Goal: Check status: Check status

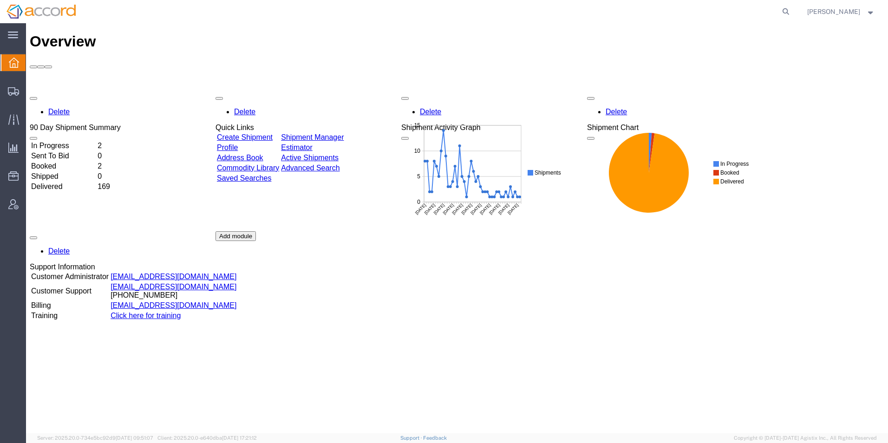
click at [417, 18] on div at bounding box center [437, 11] width 711 height 23
click at [0, 0] on span "Shipment Manager" at bounding box center [0, 0] width 0 height 0
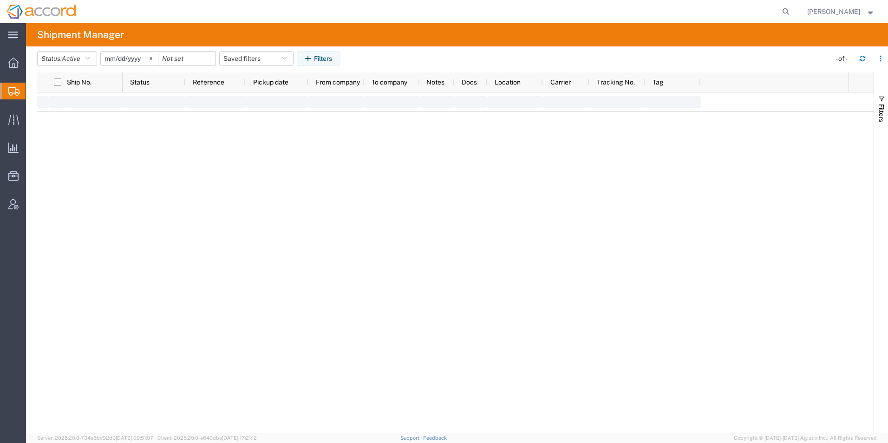
type input "[DATE]"
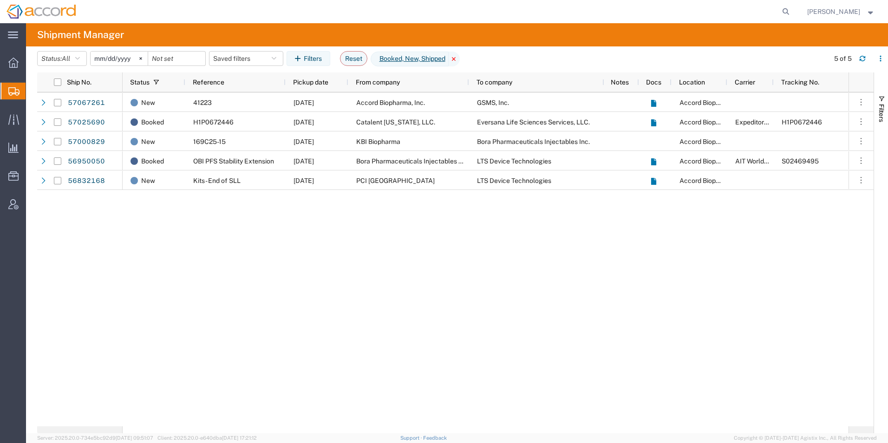
click at [460, 59] on icon at bounding box center [453, 59] width 11 height 15
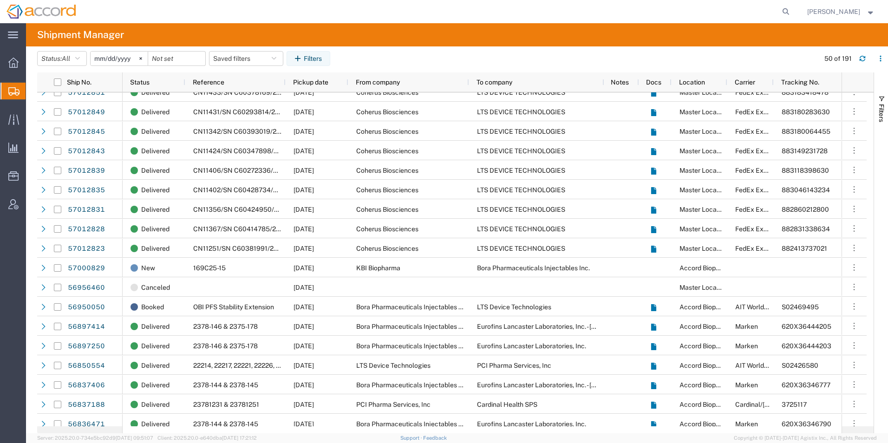
scroll to position [464, 0]
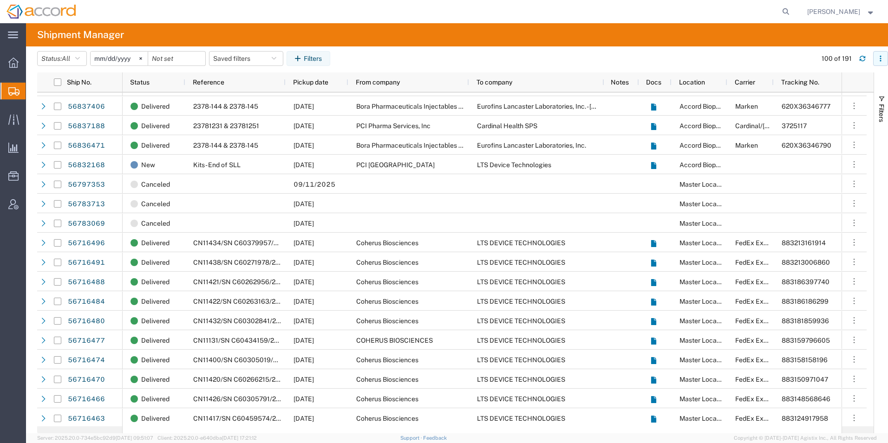
click at [881, 61] on icon "button" at bounding box center [879, 60] width 1 height 1
click at [886, 159] on div "Filters" at bounding box center [881, 252] width 14 height 361
click at [881, 102] on span "button" at bounding box center [880, 98] width 7 height 7
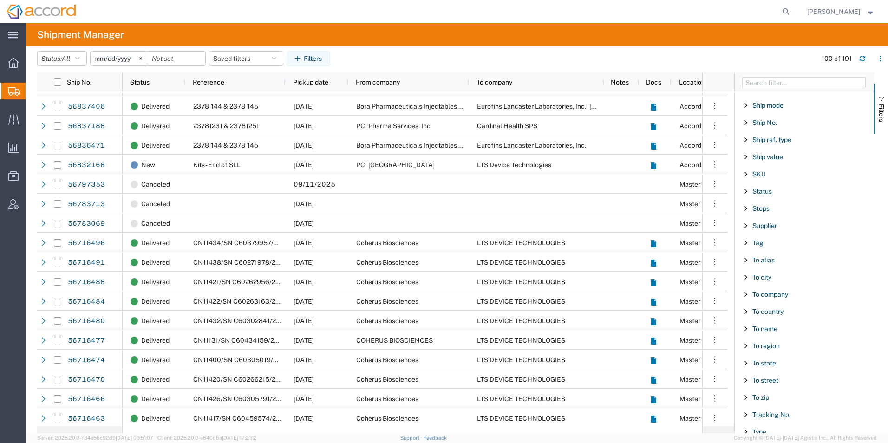
scroll to position [793, 0]
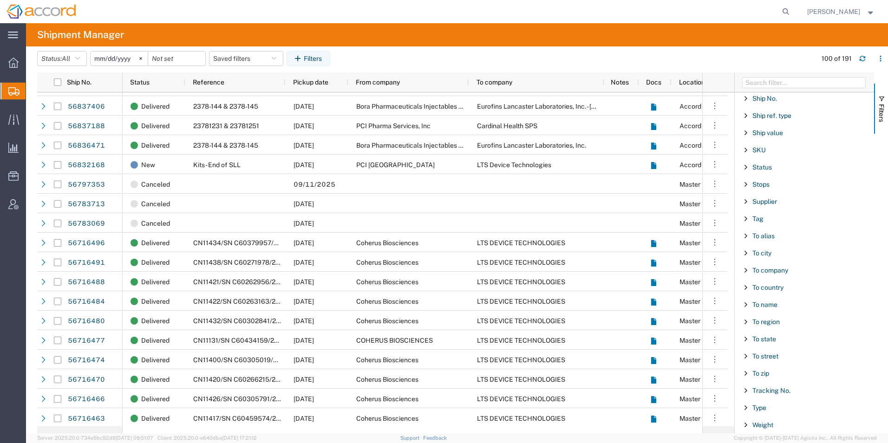
click at [745, 274] on div "To company" at bounding box center [803, 270] width 139 height 17
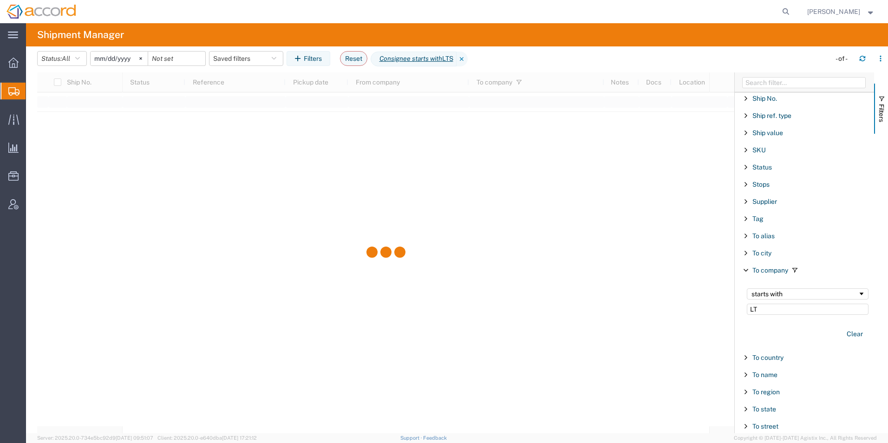
type input "L"
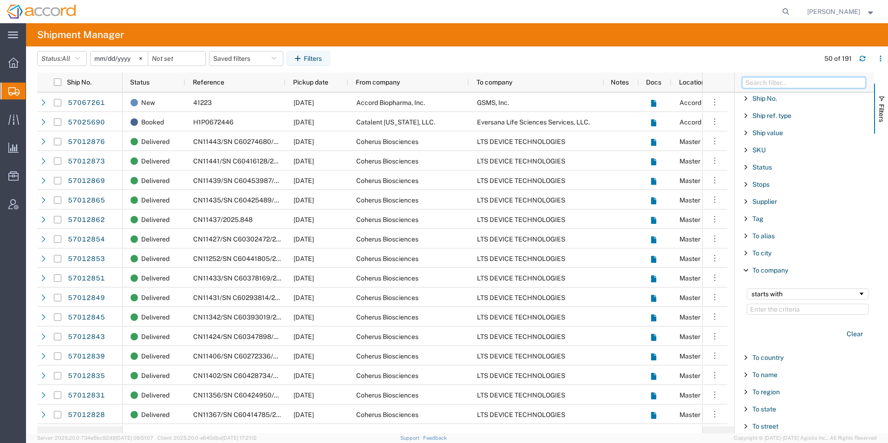
click at [771, 84] on input "Filter Columns Input" at bounding box center [803, 82] width 123 height 11
click at [7, 84] on div at bounding box center [13, 91] width 26 height 17
click at [318, 62] on button "Filters" at bounding box center [308, 58] width 44 height 15
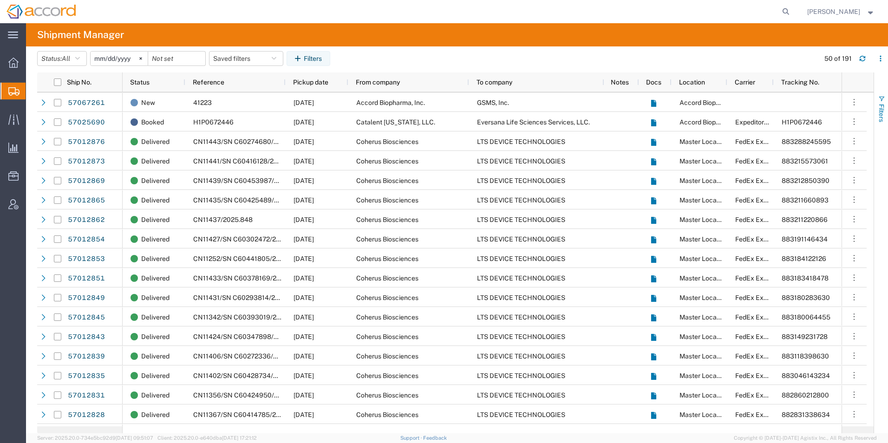
click at [880, 96] on span "button" at bounding box center [880, 98] width 7 height 7
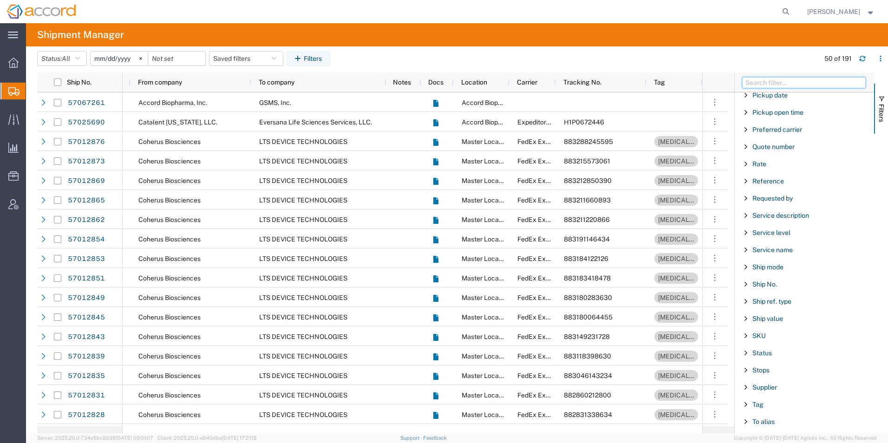
click at [767, 85] on input "Filter Columns Input" at bounding box center [803, 82] width 123 height 11
paste input "S02402829"
type input "S02402829"
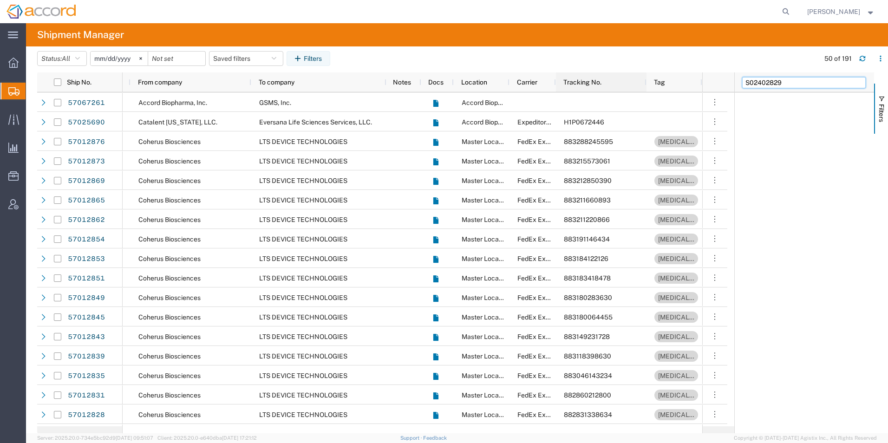
drag, startPoint x: 799, startPoint y: 84, endPoint x: 633, endPoint y: 79, distance: 166.3
click at [637, 80] on div "Ship No. Reference Pickup date From company To company Notes Docs Location Carr…" at bounding box center [462, 252] width 850 height 361
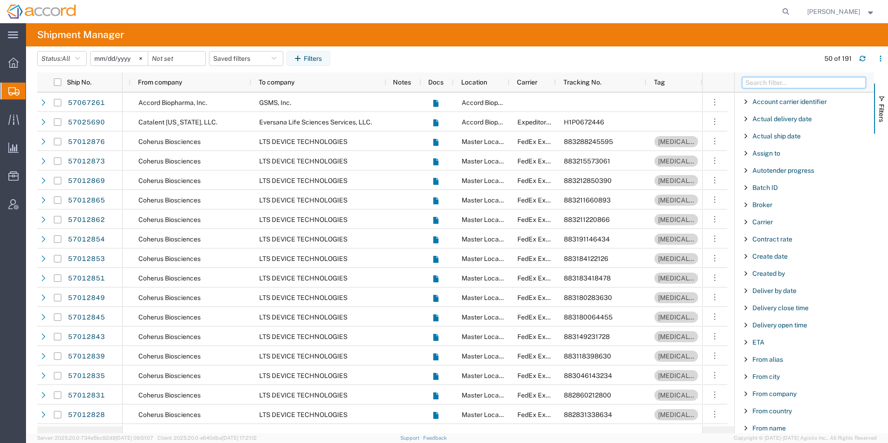
scroll to position [46, 0]
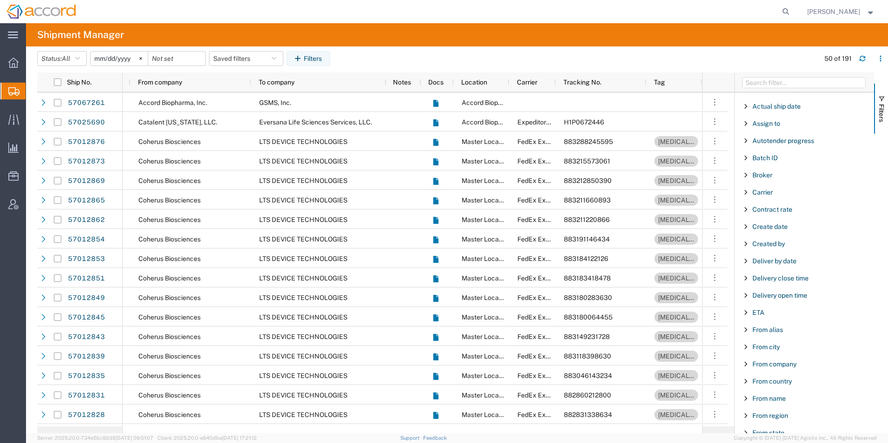
click at [745, 194] on span "Filter List 66 Filters" at bounding box center [745, 191] width 7 height 7
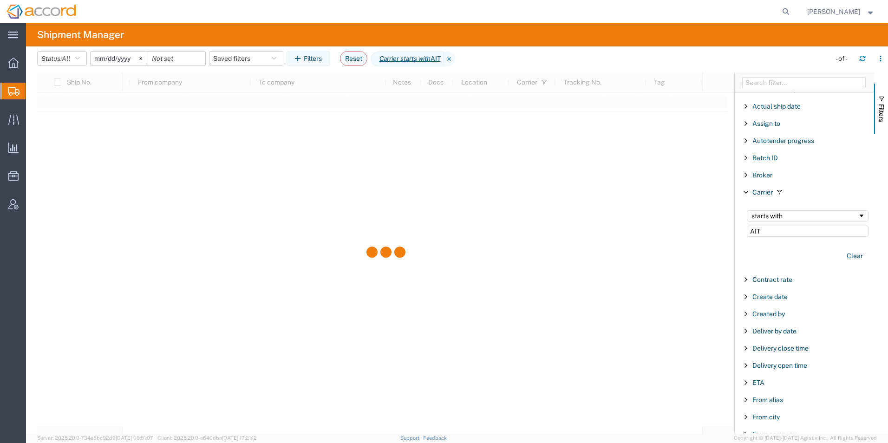
scroll to position [0, 211]
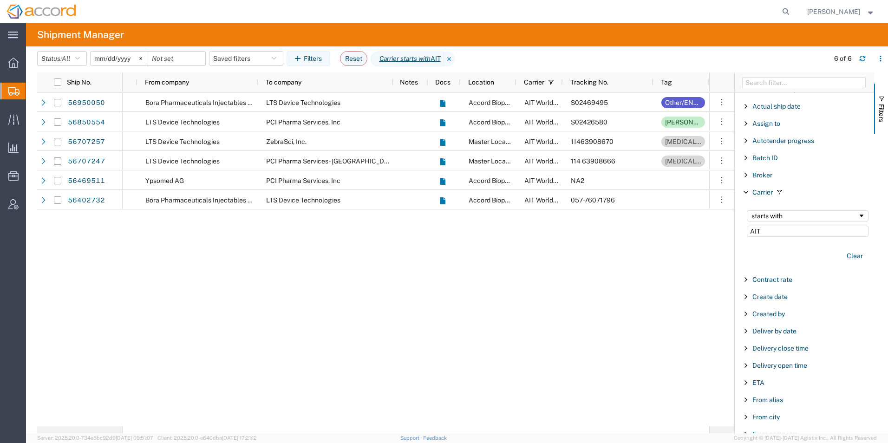
type input "AIT"
drag, startPoint x: 344, startPoint y: 434, endPoint x: 298, endPoint y: 422, distance: 46.5
click at [298, 422] on div "Shipment Manager Status: All Active All Approved Booked Canceled Delivered Deni…" at bounding box center [457, 233] width 862 height 420
drag, startPoint x: 298, startPoint y: 422, endPoint x: 407, endPoint y: 240, distance: 212.1
click at [407, 240] on div "OBI PFS Stability Extension [DATE] Bora Pharmaceuticals Injectables Inc. LTS De…" at bounding box center [416, 259] width 586 height 334
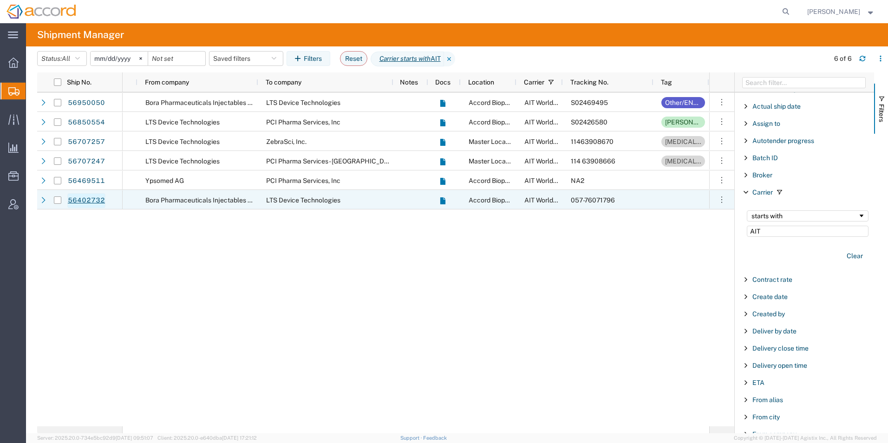
click at [82, 198] on link "56402732" at bounding box center [86, 200] width 38 height 15
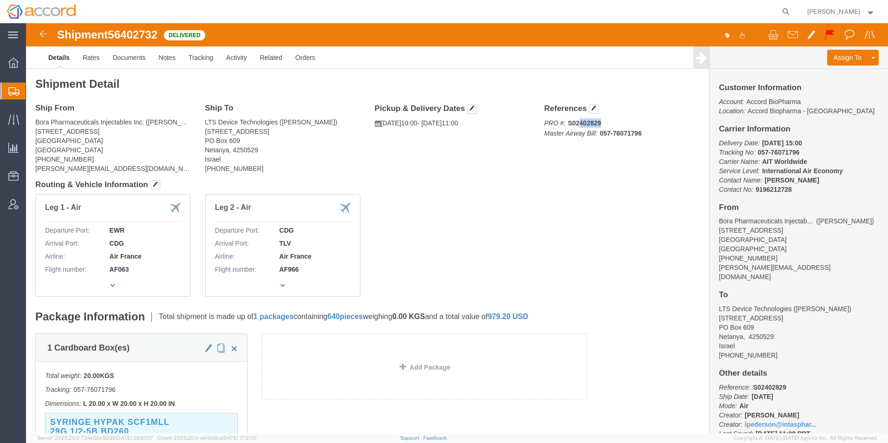
drag, startPoint x: 548, startPoint y: 102, endPoint x: 574, endPoint y: 99, distance: 26.1
click p "PRO #: S02402829 Master Airway Bill: 057-76071796"
drag, startPoint x: 578, startPoint y: 99, endPoint x: 585, endPoint y: 100, distance: 7.0
click p "PRO #: S02402829 Master Airway Bill: 057-76071796"
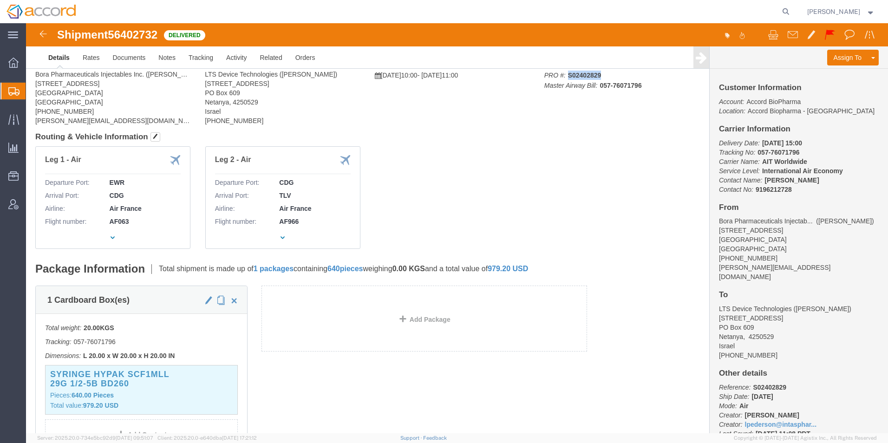
scroll to position [93, 0]
